Goal: Task Accomplishment & Management: Use online tool/utility

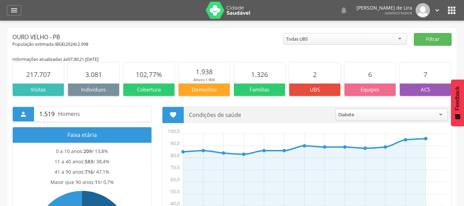
click at [11, 11] on icon "" at bounding box center [14, 10] width 8 height 8
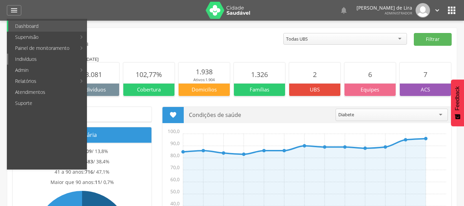
click at [39, 58] on link "Indivíduos" at bounding box center [47, 59] width 78 height 11
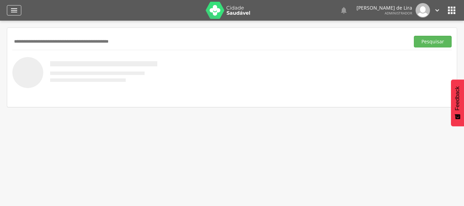
click at [10, 13] on div "" at bounding box center [14, 10] width 14 height 10
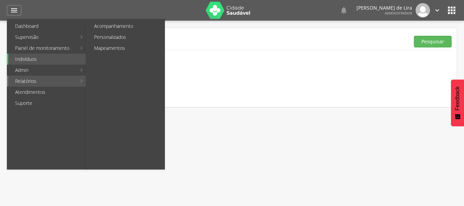
click at [43, 83] on link "Relatórios" at bounding box center [42, 81] width 68 height 11
click at [115, 37] on link "Personalizados" at bounding box center [125, 37] width 77 height 11
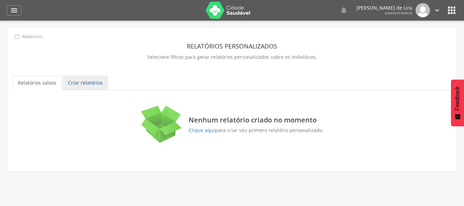
click at [70, 84] on link "Criar relatórios" at bounding box center [86, 83] width 46 height 14
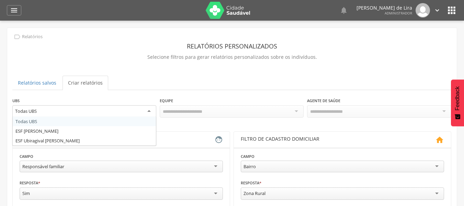
click at [97, 112] on div "Todas UBS" at bounding box center [84, 111] width 144 height 12
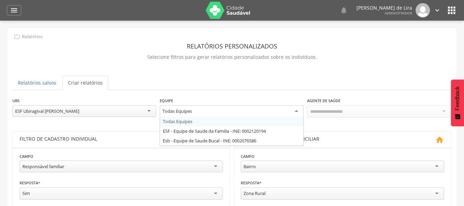
click at [278, 111] on div "Todas Equipes" at bounding box center [232, 111] width 144 height 12
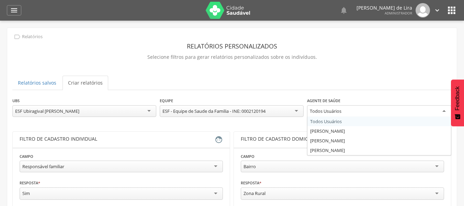
click at [340, 113] on div "Todos Usuários" at bounding box center [326, 111] width 32 height 6
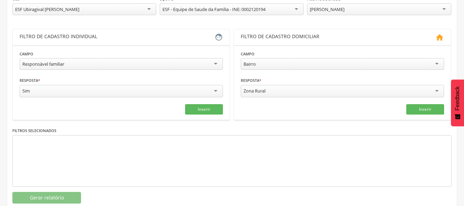
scroll to position [106, 0]
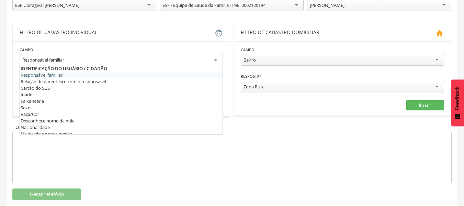
click at [151, 61] on div "Responsável familiar" at bounding box center [121, 60] width 203 height 12
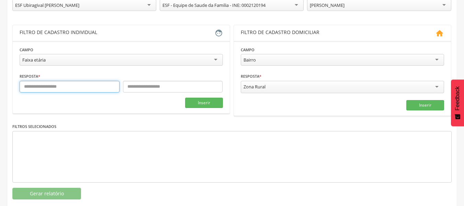
click at [91, 87] on input "text" at bounding box center [70, 87] width 100 height 12
type input "*"
click at [148, 90] on input "text" at bounding box center [173, 87] width 100 height 12
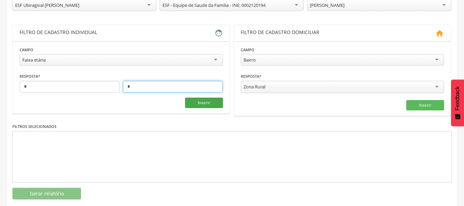
type input "*"
click at [204, 103] on button "Inserir" at bounding box center [204, 103] width 38 height 10
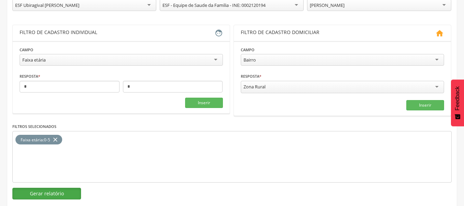
click at [32, 193] on button "Gerar relatório" at bounding box center [46, 194] width 69 height 12
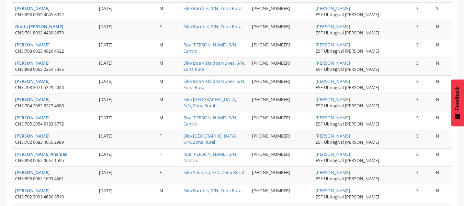
scroll to position [373, 0]
